Goal: Browse casually: Explore the website without a specific task or goal

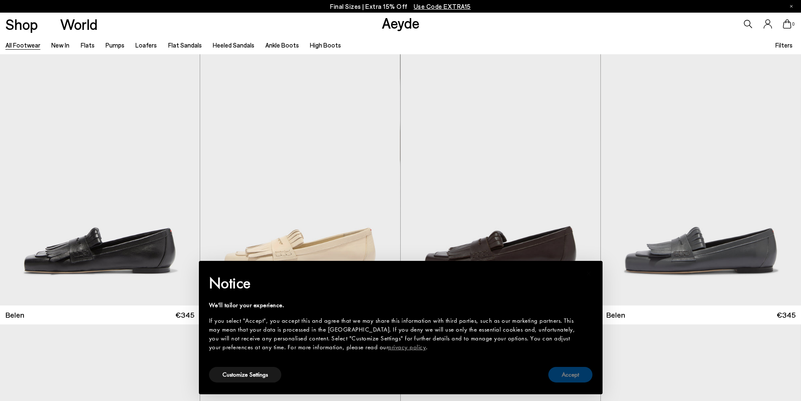
click at [573, 373] on button "Accept" at bounding box center [571, 375] width 44 height 16
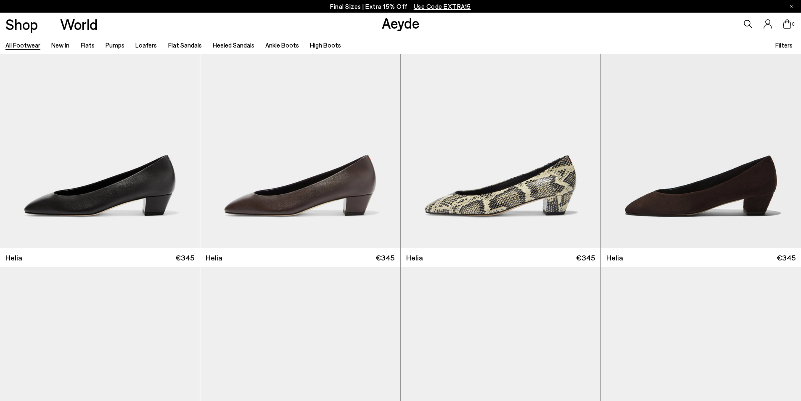
scroll to position [1953, 0]
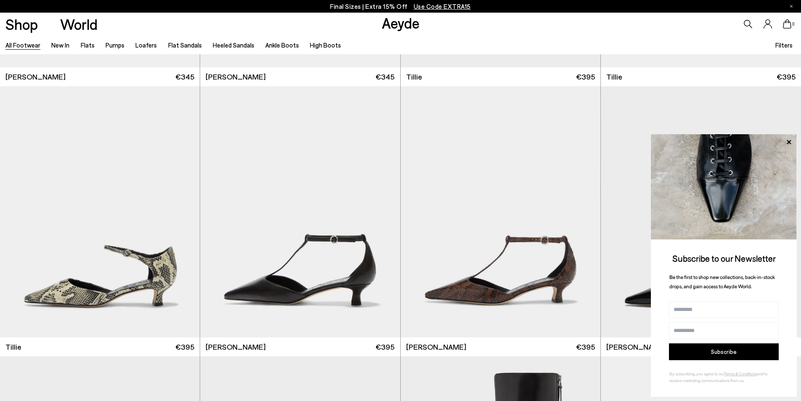
scroll to position [3146, 0]
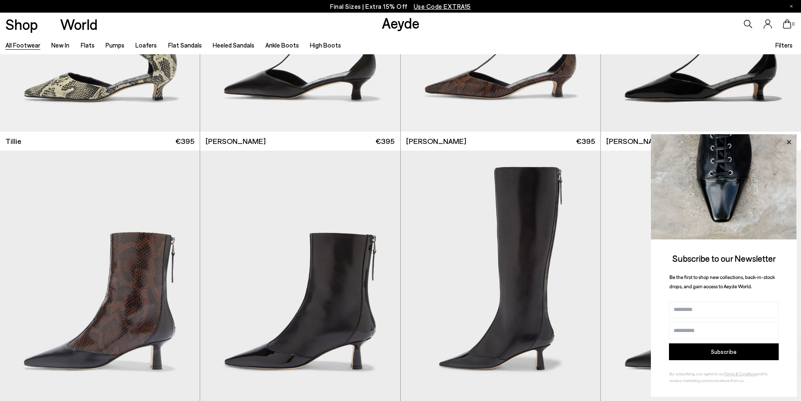
click at [790, 138] on icon at bounding box center [789, 142] width 11 height 11
click at [787, 141] on icon at bounding box center [789, 142] width 11 height 11
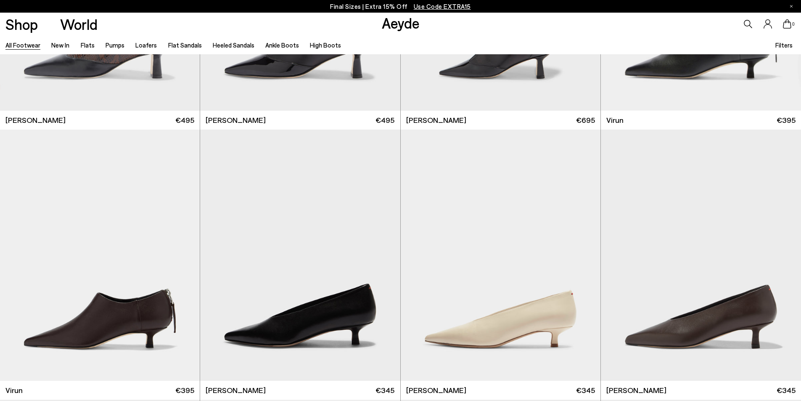
scroll to position [3471, 0]
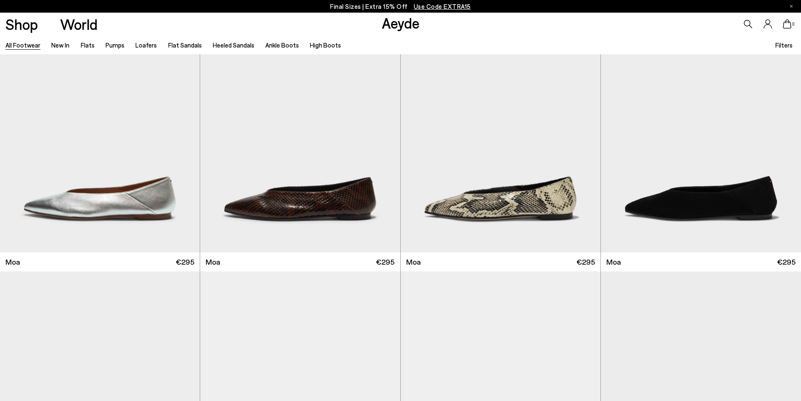
scroll to position [4661, 0]
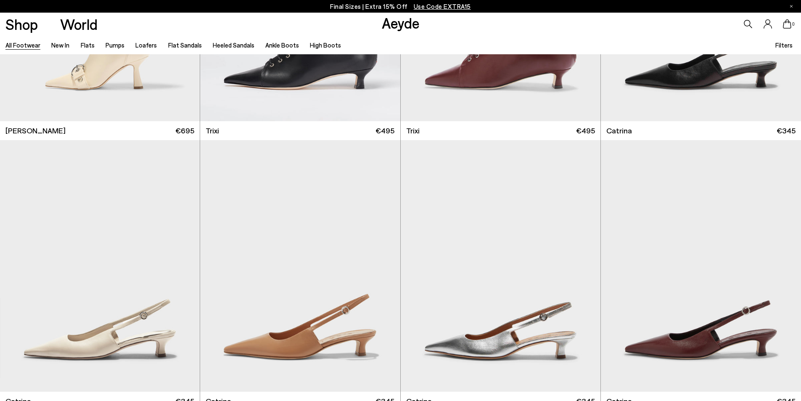
scroll to position [6966, 0]
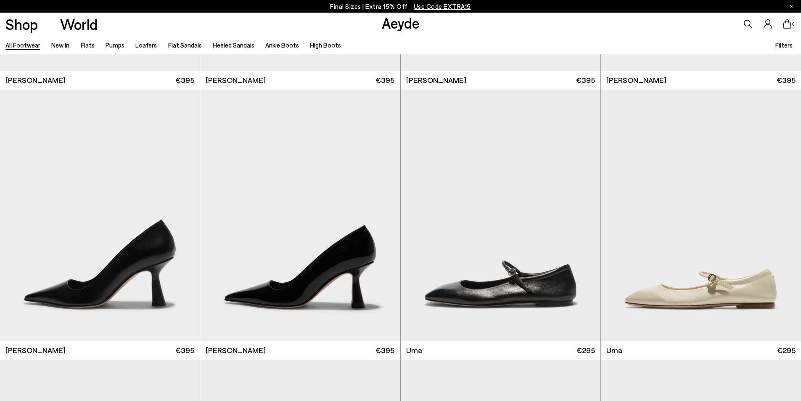
scroll to position [7822, 0]
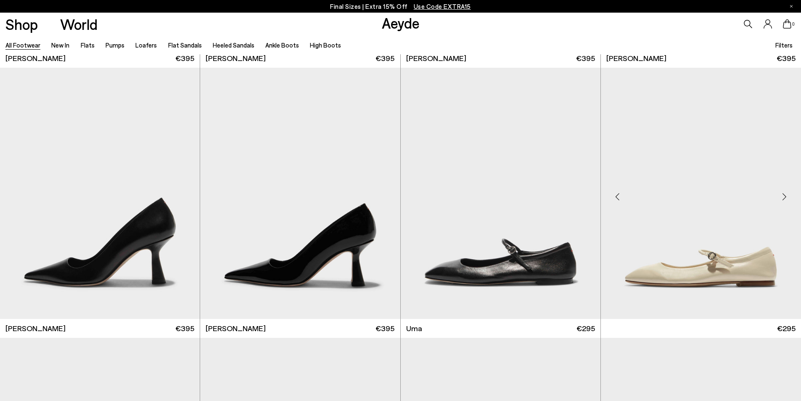
click at [708, 273] on img at bounding box center [701, 193] width 200 height 251
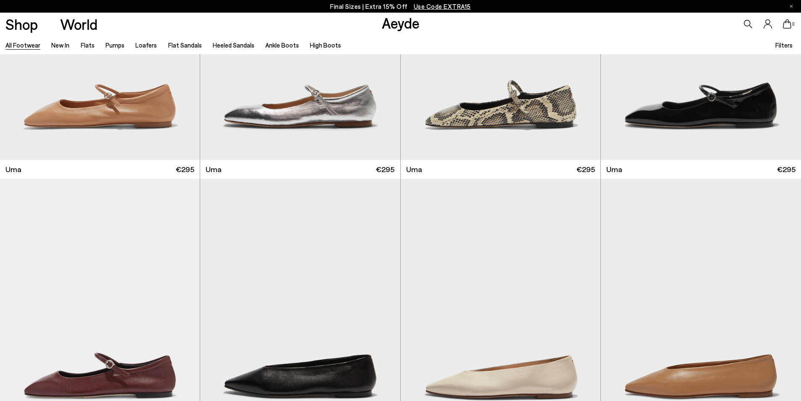
scroll to position [8284, 0]
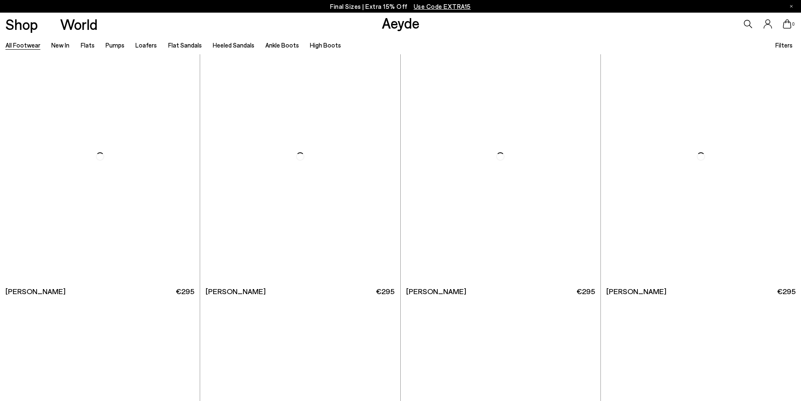
scroll to position [10033, 0]
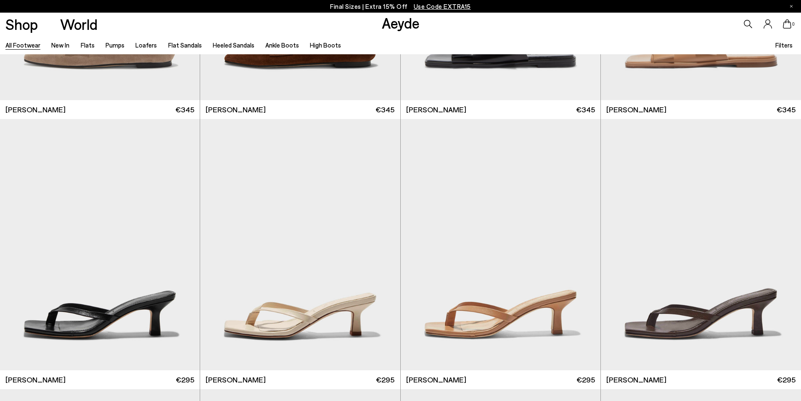
scroll to position [11399, 0]
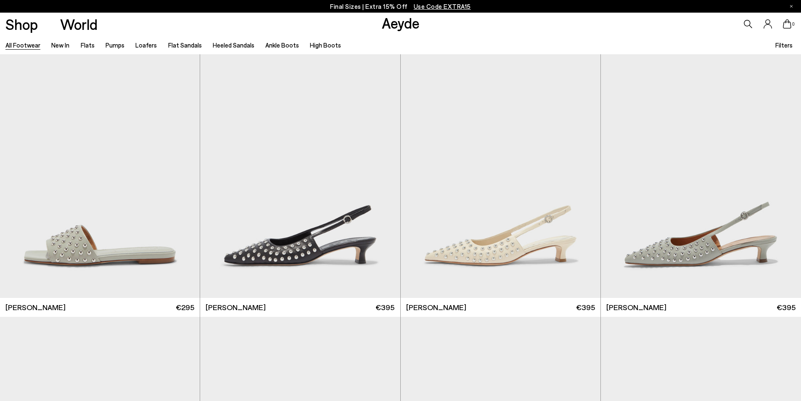
scroll to position [13311, 0]
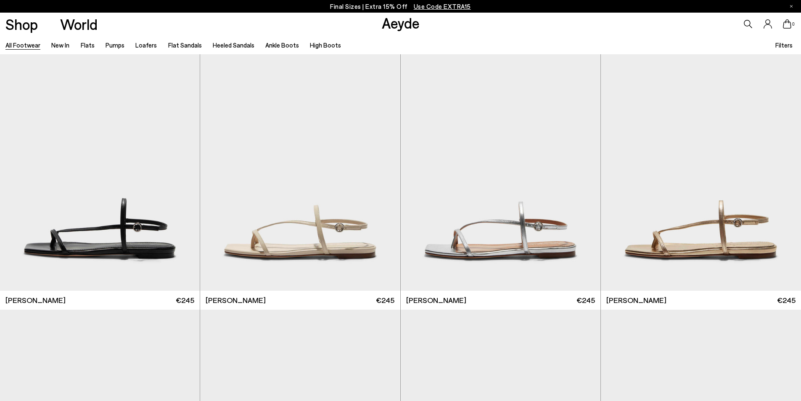
scroll to position [13556, 0]
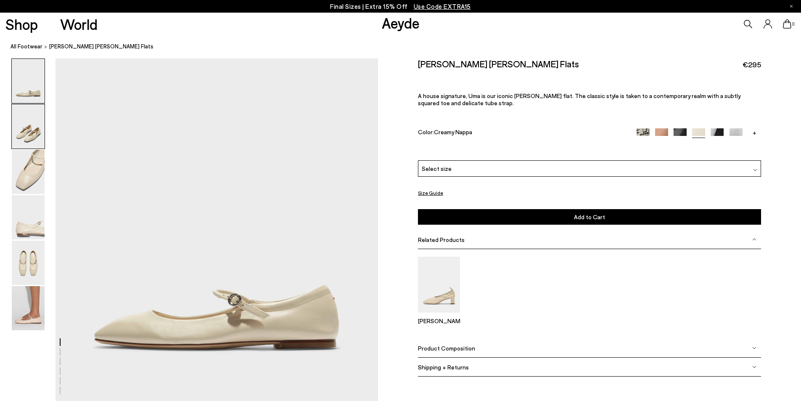
click at [33, 132] on img at bounding box center [28, 126] width 33 height 44
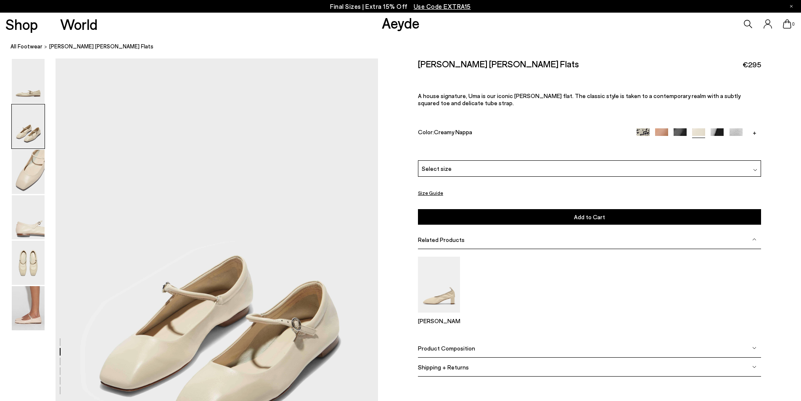
scroll to position [345, 0]
click at [36, 166] on img at bounding box center [28, 172] width 33 height 44
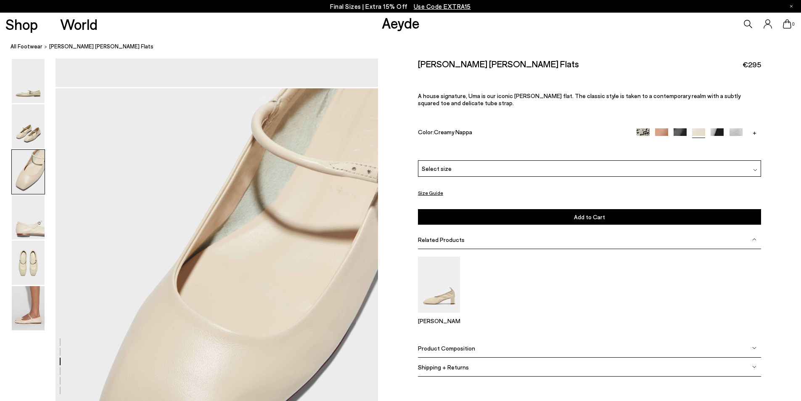
scroll to position [776, 0]
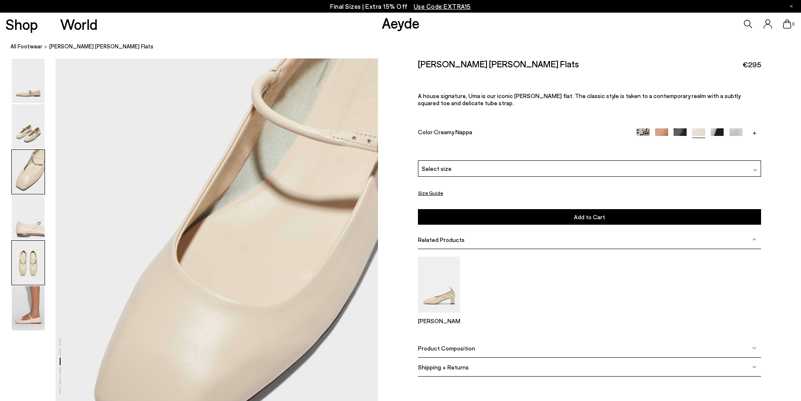
click at [27, 264] on img at bounding box center [28, 263] width 33 height 44
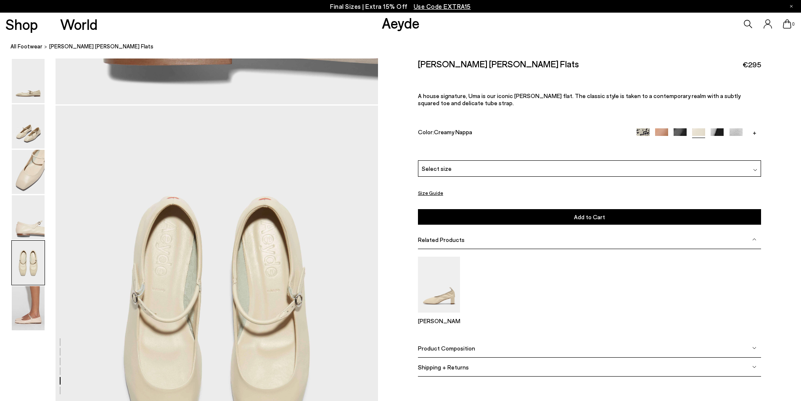
scroll to position [1638, 0]
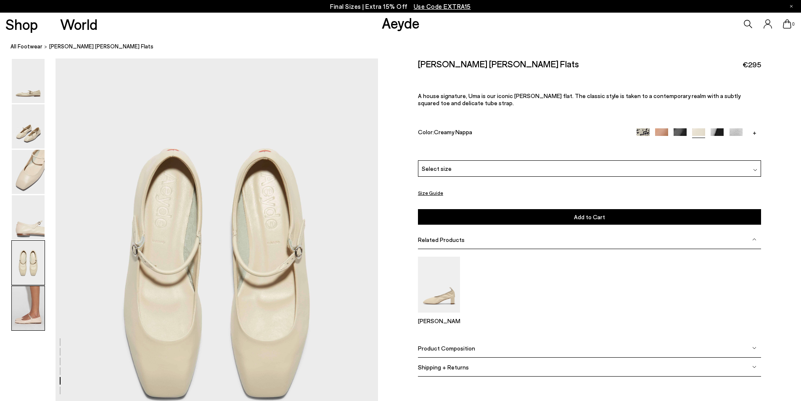
click at [26, 312] on img at bounding box center [28, 308] width 33 height 44
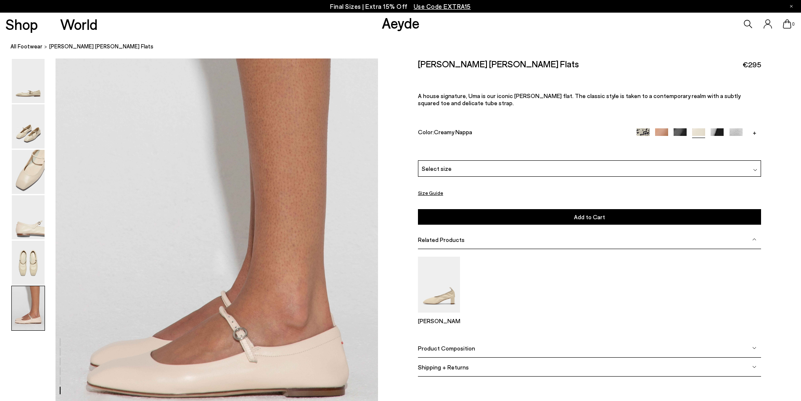
scroll to position [2128, 0]
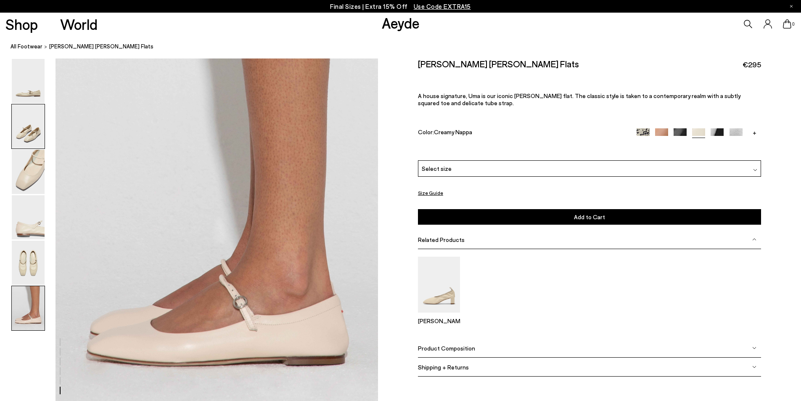
click at [23, 129] on img at bounding box center [28, 126] width 33 height 44
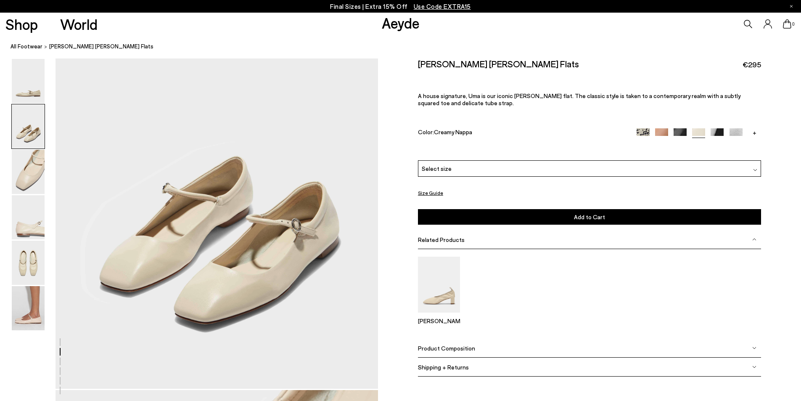
scroll to position [345, 0]
